Goal: Use online tool/utility: Use online tool/utility

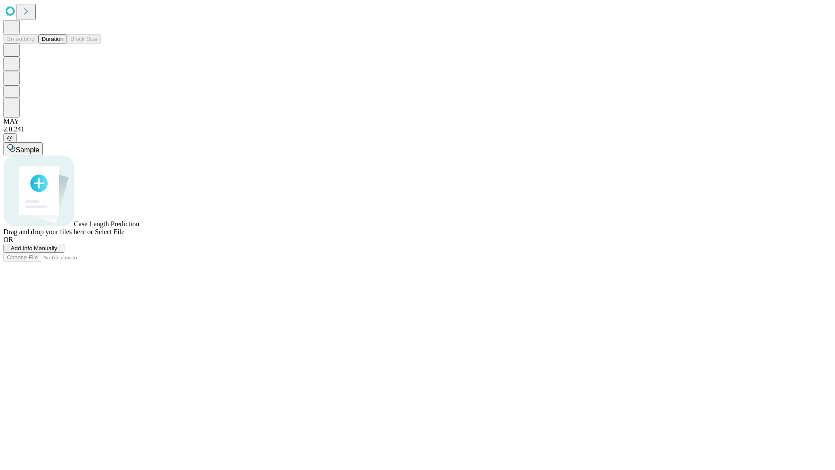
click at [64, 43] on button "Duration" at bounding box center [52, 38] width 29 height 9
click at [39, 146] on span "Sample" at bounding box center [27, 149] width 23 height 7
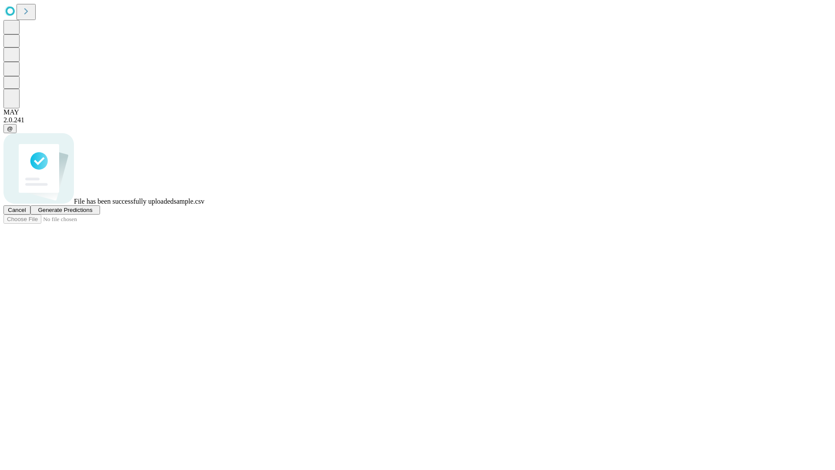
click at [92, 213] on span "Generate Predictions" at bounding box center [65, 210] width 54 height 7
